Goal: Transaction & Acquisition: Purchase product/service

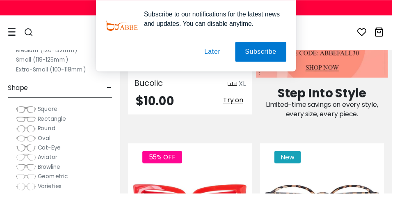
scroll to position [851, 0]
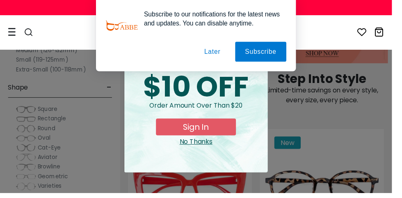
click at [215, 56] on button "Later" at bounding box center [217, 53] width 37 height 21
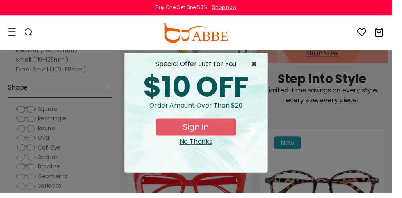
click at [264, 69] on span "×" at bounding box center [263, 66] width 10 height 10
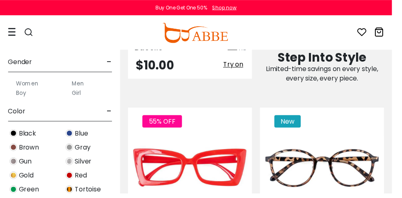
scroll to position [148, 0]
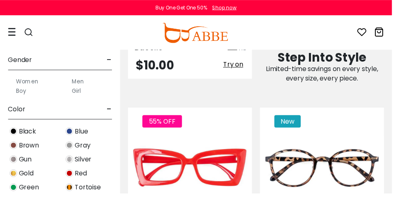
click at [81, 84] on label "Men" at bounding box center [80, 83] width 12 height 10
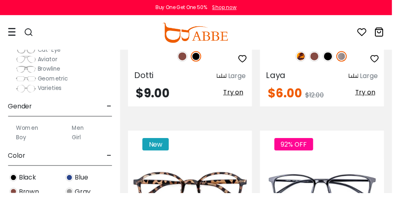
scroll to position [126, 0]
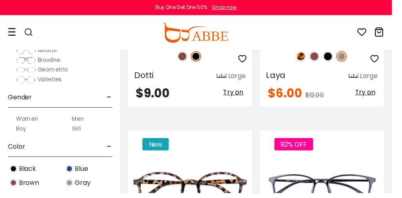
click at [81, 122] on label "Men" at bounding box center [80, 122] width 12 height 10
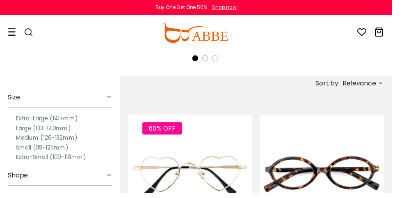
scroll to position [311, 0]
click at [384, 89] on span "Relevance" at bounding box center [369, 85] width 34 height 15
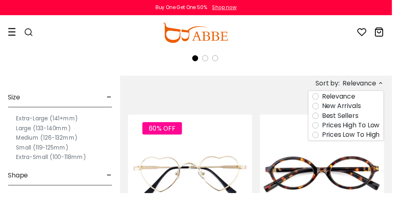
click at [338, 143] on label "Prices Low To High" at bounding box center [359, 138] width 59 height 10
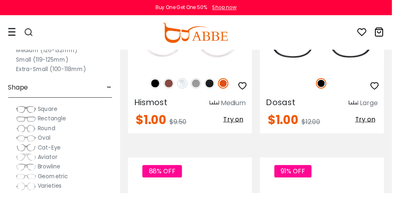
scroll to position [1922, 0]
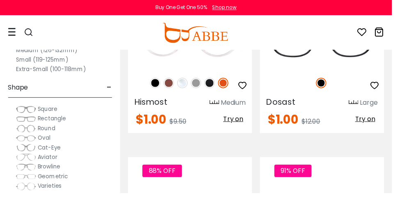
click at [30, 163] on img at bounding box center [26, 161] width 21 height 8
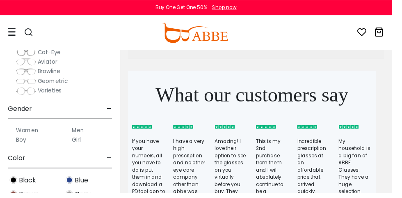
scroll to position [118, 0]
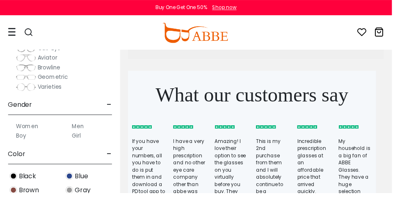
click at [80, 125] on label "Men" at bounding box center [80, 129] width 12 height 10
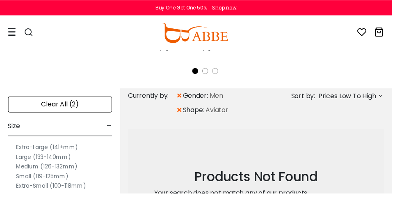
scroll to position [298, 0]
click at [182, 114] on span "×" at bounding box center [183, 112] width 7 height 15
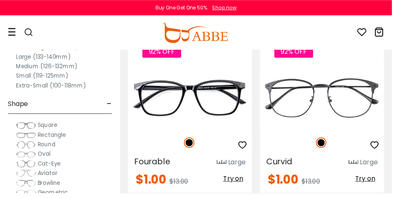
scroll to position [2425, 0]
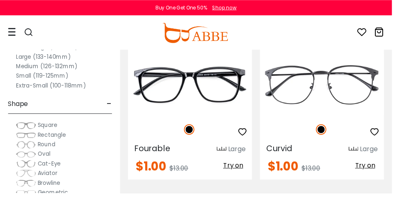
click at [0, 0] on img at bounding box center [0, 0] width 0 height 0
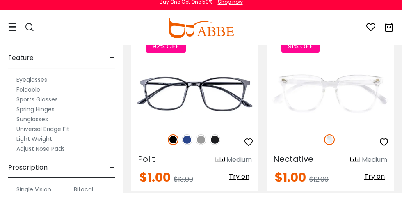
scroll to position [392, 0]
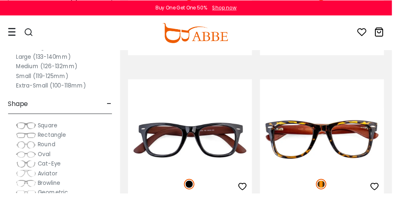
scroll to position [3477, 0]
